Goal: Information Seeking & Learning: Learn about a topic

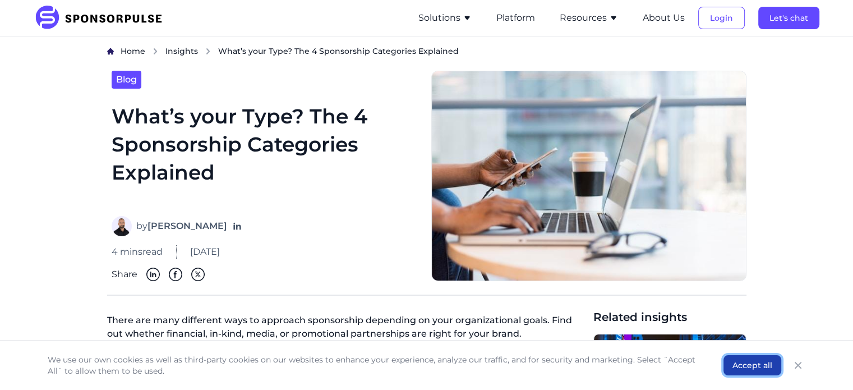
click at [754, 367] on button "Accept all" at bounding box center [752, 365] width 58 height 20
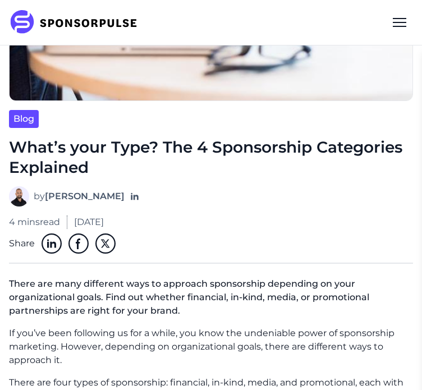
scroll to position [245, 0]
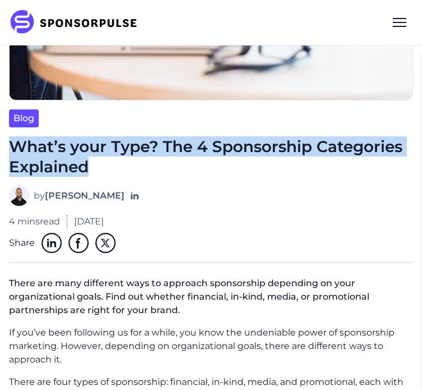
drag, startPoint x: 8, startPoint y: 143, endPoint x: 91, endPoint y: 164, distance: 85.7
copy h1 "What’s your Type? The 4 Sponsorship Categories Explained"
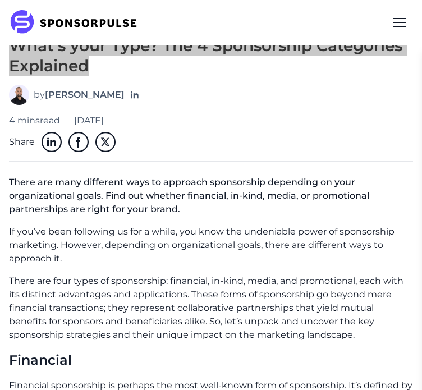
scroll to position [348, 0]
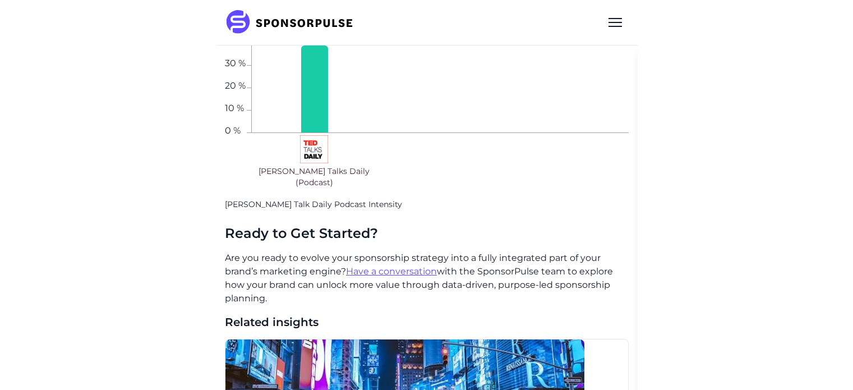
scroll to position [2494, 0]
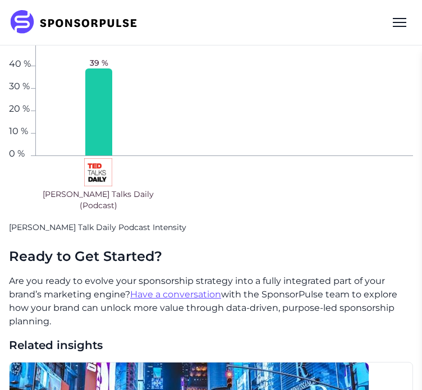
drag, startPoint x: 6, startPoint y: 177, endPoint x: 107, endPoint y: 311, distance: 167.0
copy div "Lorem ips dolo sitametco adip el seddoeiu temporincid utlaboree do magn aliquae…"
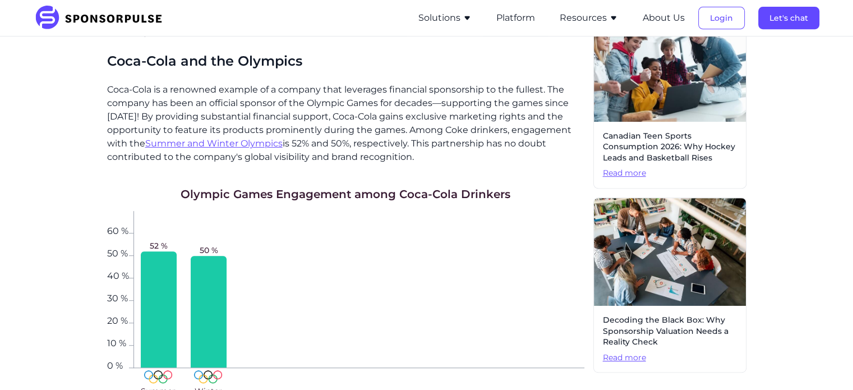
scroll to position [0, 0]
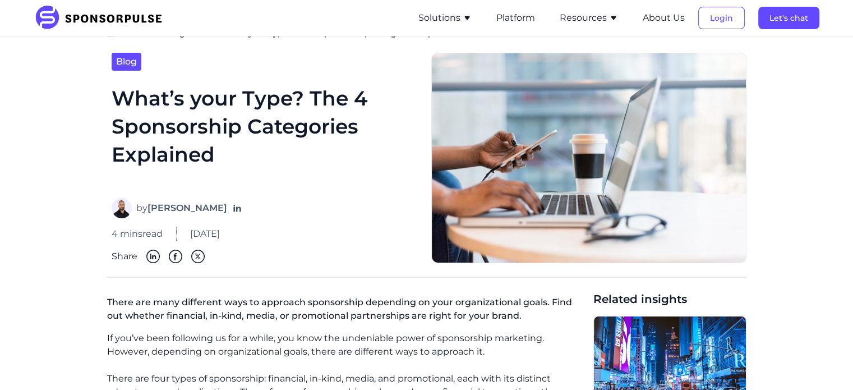
scroll to position [20, 0]
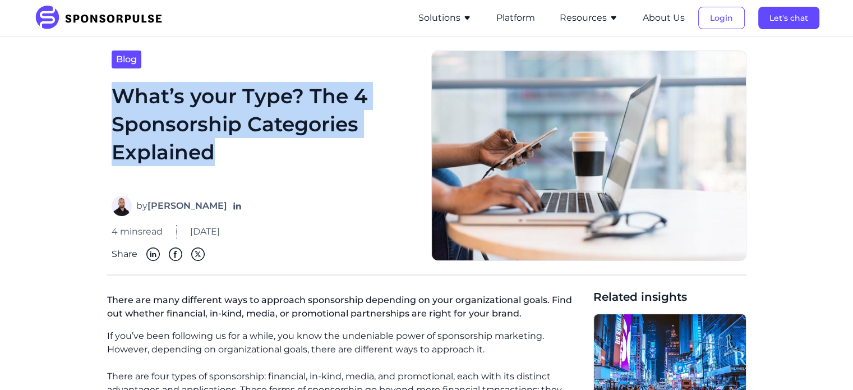
drag, startPoint x: 106, startPoint y: 93, endPoint x: 223, endPoint y: 150, distance: 130.4
copy h1 "What’s your Type? The 4 Sponsorship Categories Explained"
